Goal: Information Seeking & Learning: Understand process/instructions

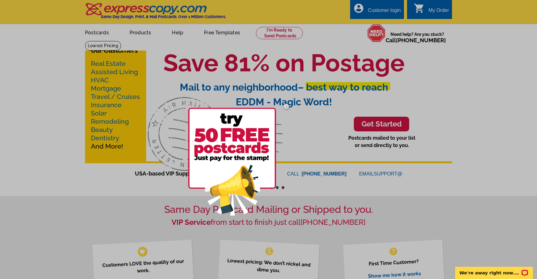
click at [286, 106] on img at bounding box center [287, 107] width 18 height 18
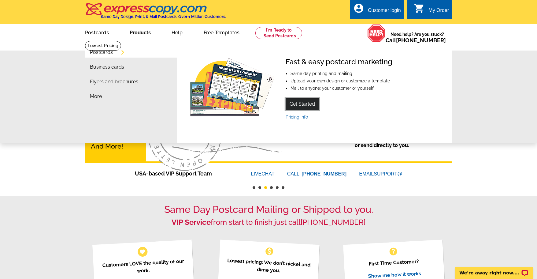
click at [305, 102] on link "Get Started" at bounding box center [302, 104] width 33 height 12
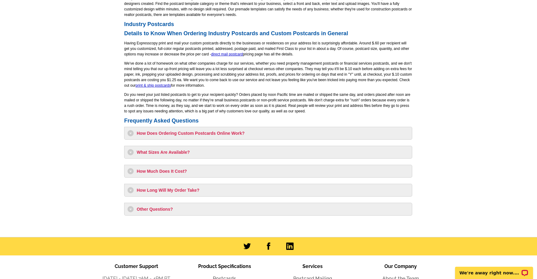
scroll to position [445, 0]
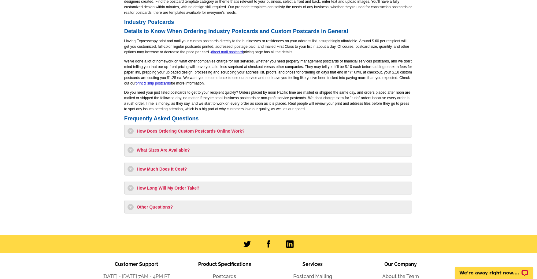
click at [131, 149] on h3 "What Sizes Are Available?" at bounding box center [269, 150] width 282 height 6
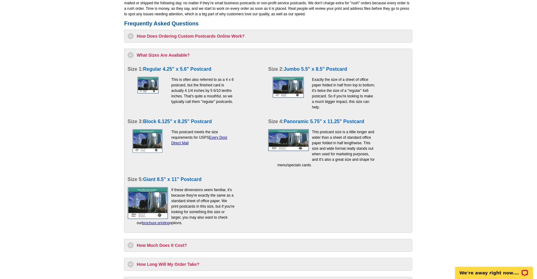
scroll to position [541, 0]
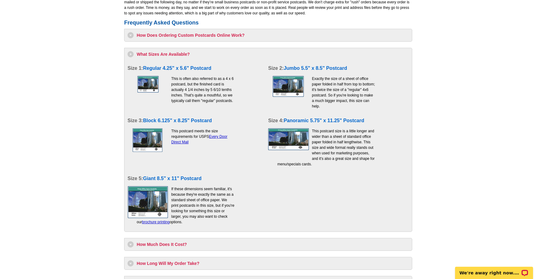
click at [239, 89] on div "Size 1: Regular 4.25" x 5.6" Postcard This is often also referred to as a 4 x 6…" at bounding box center [195, 83] width 135 height 47
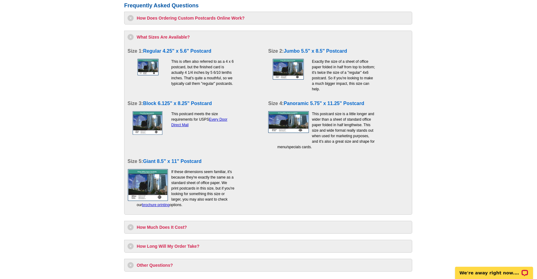
scroll to position [563, 0]
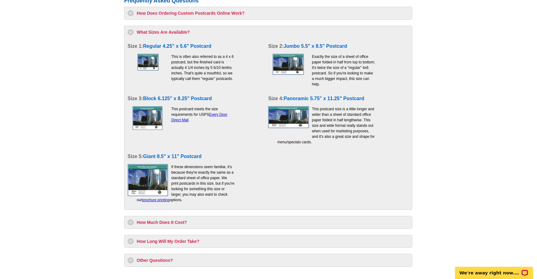
click at [179, 77] on p "This is often also referred to as a 4 x 6 postcard, but the finished card is ac…" at bounding box center [186, 68] width 98 height 28
click at [195, 62] on p "This is often also referred to as a 4 x 6 postcard, but the finished card is ac…" at bounding box center [186, 68] width 98 height 28
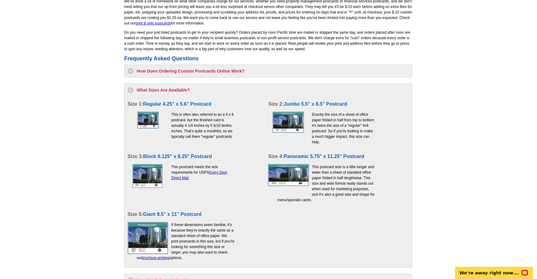
scroll to position [504, 0]
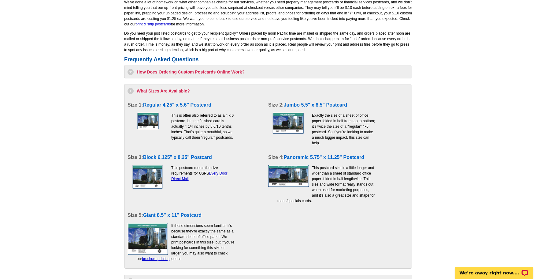
click at [129, 71] on h3 "How Does Ordering Custom Postcards Online Work?" at bounding box center [269, 72] width 282 height 6
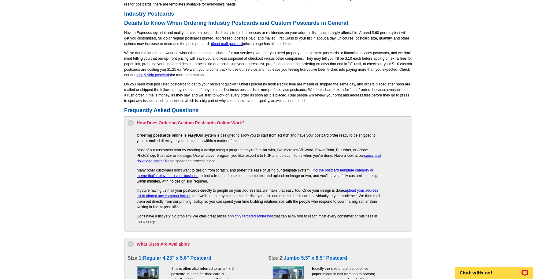
scroll to position [435, 0]
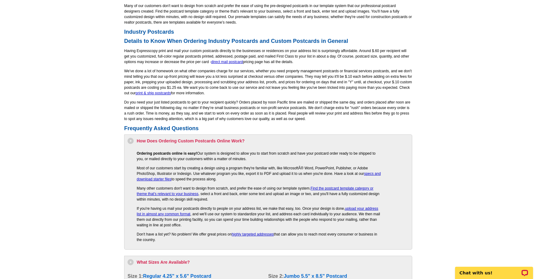
click at [477, 151] on main "Order Custom Postcards Postcard Invitations Product Information Direct Mail Pos…" at bounding box center [268, 62] width 537 height 912
click at [480, 125] on main "Order Custom Postcards Postcard Invitations Product Information Direct Mail Pos…" at bounding box center [268, 62] width 537 height 912
click at [461, 126] on main "Order Custom Postcards Postcard Invitations Product Information Direct Mail Pos…" at bounding box center [268, 62] width 537 height 912
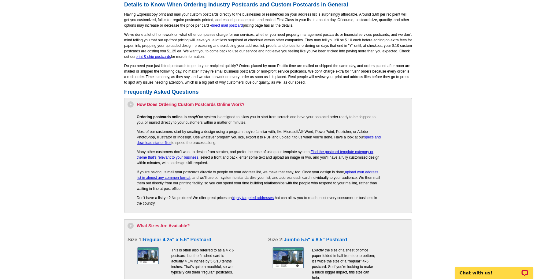
scroll to position [472, 0]
drag, startPoint x: 439, startPoint y: 161, endPoint x: 435, endPoint y: 161, distance: 3.7
click at [439, 161] on main "Order Custom Postcards Postcard Invitations Product Information Direct Mail Pos…" at bounding box center [268, 25] width 537 height 912
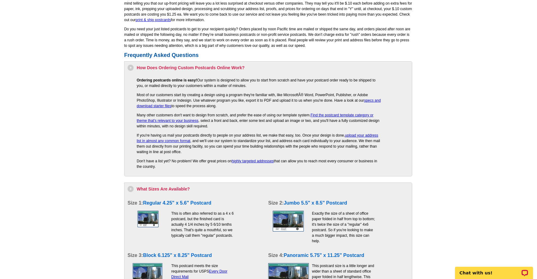
scroll to position [512, 0]
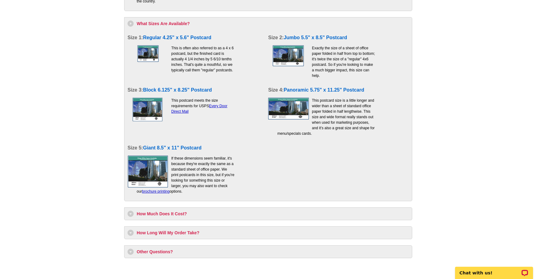
scroll to position [720, 0]
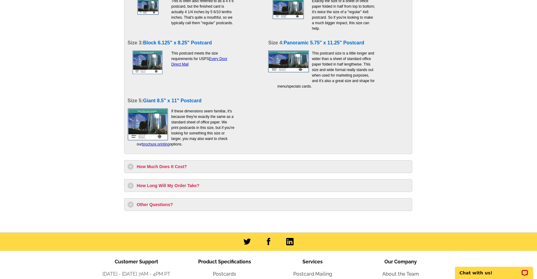
click at [131, 206] on h3 "Other Questions?" at bounding box center [269, 204] width 282 height 6
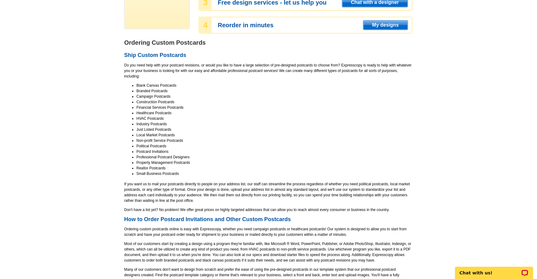
scroll to position [0, 0]
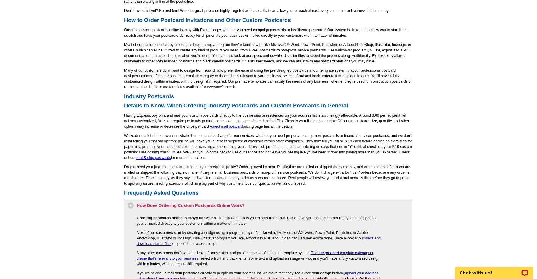
scroll to position [371, 0]
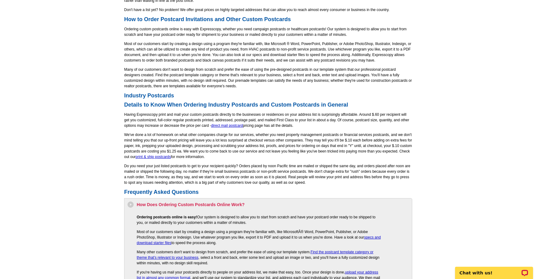
click at [490, 147] on main "Order Custom Postcards Postcard Invitations Product Information Direct Mail Pos…" at bounding box center [268, 143] width 537 height 948
click at [481, 123] on main "Order Custom Postcards Postcard Invitations Product Information Direct Mail Pos…" at bounding box center [268, 143] width 537 height 948
click at [487, 85] on main "Order Custom Postcards Postcard Invitations Product Information Direct Mail Pos…" at bounding box center [268, 143] width 537 height 948
click at [479, 135] on main "Order Custom Postcards Postcard Invitations Product Information Direct Mail Pos…" at bounding box center [268, 143] width 537 height 948
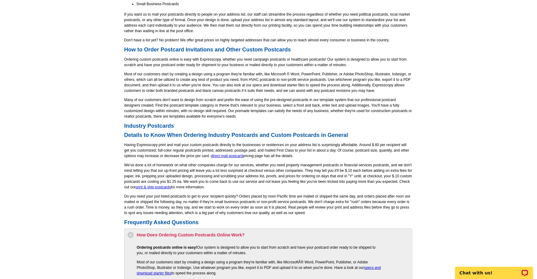
scroll to position [335, 0]
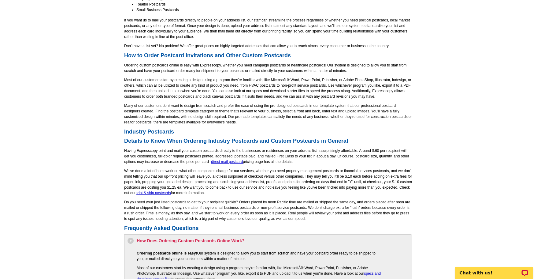
click at [440, 103] on main "Order Custom Postcards Postcard Invitations Product Information Direct Mail Pos…" at bounding box center [268, 180] width 537 height 948
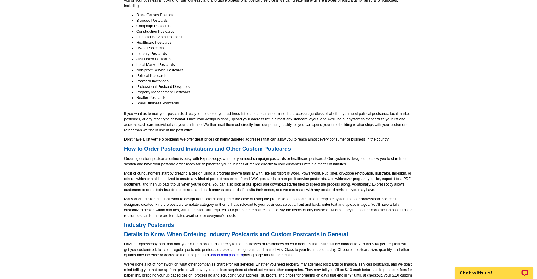
scroll to position [241, 0]
click at [367, 73] on li "Non-profit Service Postcards" at bounding box center [275, 71] width 276 height 6
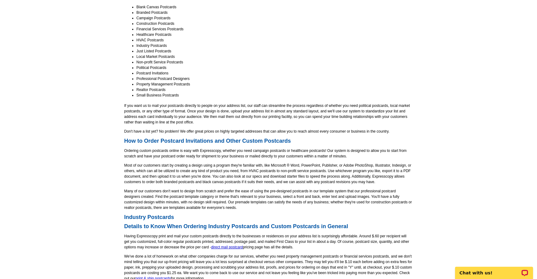
scroll to position [257, 0]
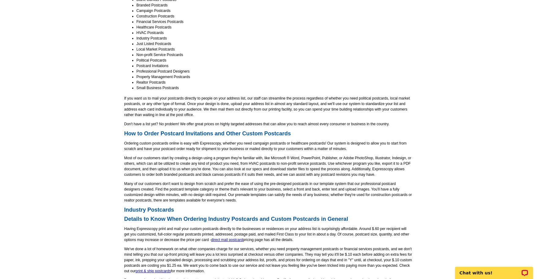
click at [409, 78] on li "Property Management Postcards" at bounding box center [275, 77] width 276 height 6
drag, startPoint x: 365, startPoint y: 56, endPoint x: 368, endPoint y: 52, distance: 4.2
click at [365, 56] on li "Non-profit Service Postcards" at bounding box center [275, 55] width 276 height 6
click at [470, 75] on main "Order Custom Postcards Postcard Invitations Product Information Direct Mail Pos…" at bounding box center [268, 258] width 537 height 948
click at [485, 122] on main "Order Custom Postcards Postcard Invitations Product Information Direct Mail Pos…" at bounding box center [268, 258] width 537 height 948
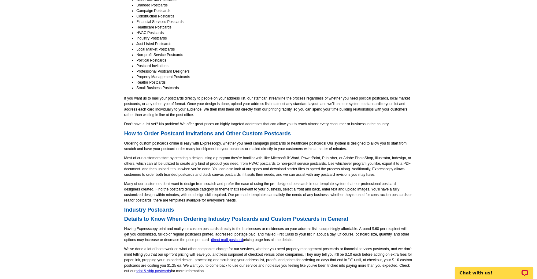
click at [465, 129] on main "Order Custom Postcards Postcard Invitations Product Information Direct Mail Pos…" at bounding box center [268, 258] width 537 height 948
click at [468, 118] on main "Order Custom Postcards Postcard Invitations Product Information Direct Mail Pos…" at bounding box center [268, 258] width 537 height 948
click at [497, 78] on main "Order Custom Postcards Postcard Invitations Product Information Direct Mail Pos…" at bounding box center [268, 258] width 537 height 948
click at [457, 121] on main "Order Custom Postcards Postcard Invitations Product Information Direct Mail Pos…" at bounding box center [268, 258] width 537 height 948
click at [452, 132] on main "Order Custom Postcards Postcard Invitations Product Information Direct Mail Pos…" at bounding box center [268, 258] width 537 height 948
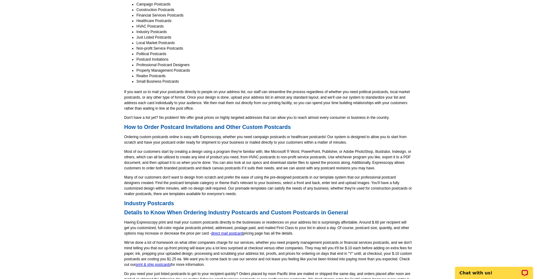
scroll to position [260, 0]
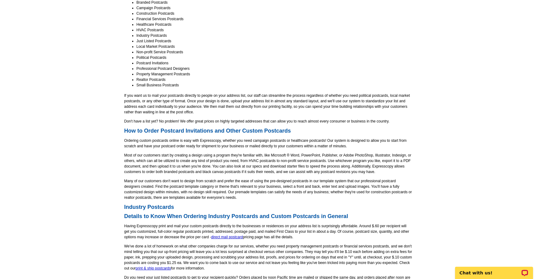
click at [456, 115] on main "Order Custom Postcards Postcard Invitations Product Information Direct Mail Pos…" at bounding box center [268, 255] width 537 height 948
click at [514, 106] on main "Order Custom Postcards Postcard Invitations Product Information Direct Mail Pos…" at bounding box center [268, 255] width 537 height 948
click at [492, 117] on main "Order Custom Postcards Postcard Invitations Product Information Direct Mail Pos…" at bounding box center [268, 255] width 537 height 948
click at [408, 93] on p "If you want us to mail your postcards directly to people on your address list, …" at bounding box center [268, 104] width 288 height 22
